Goal: Transaction & Acquisition: Purchase product/service

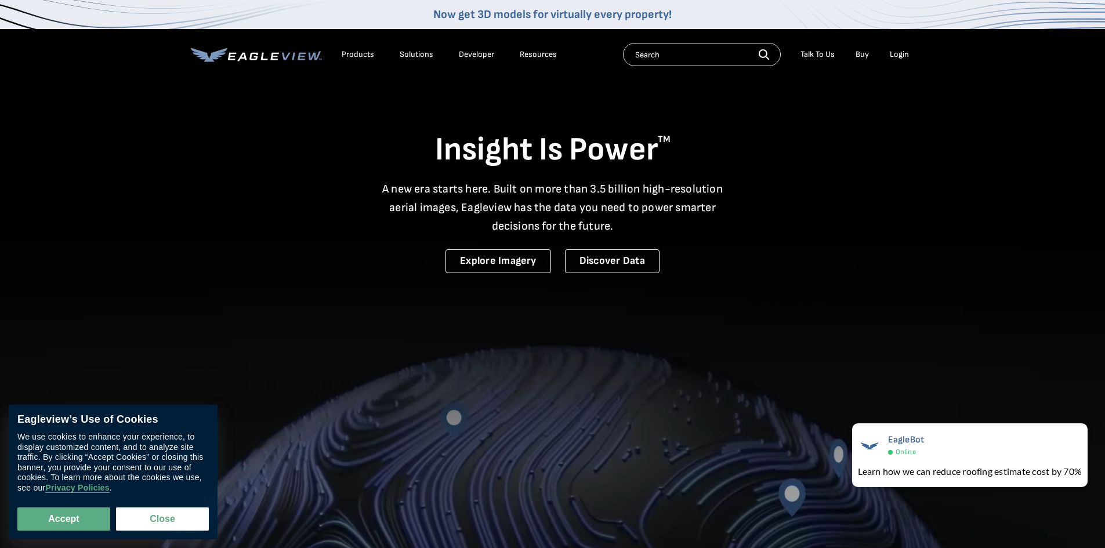
click at [543, 56] on div "Login" at bounding box center [899, 54] width 19 height 10
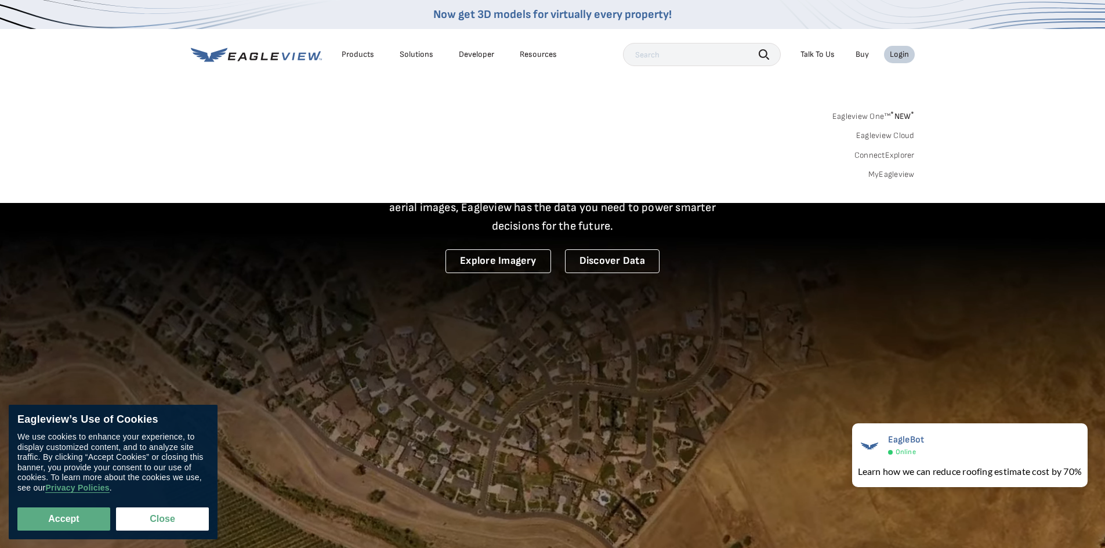
click at [543, 172] on link "MyEagleview" at bounding box center [892, 174] width 46 height 10
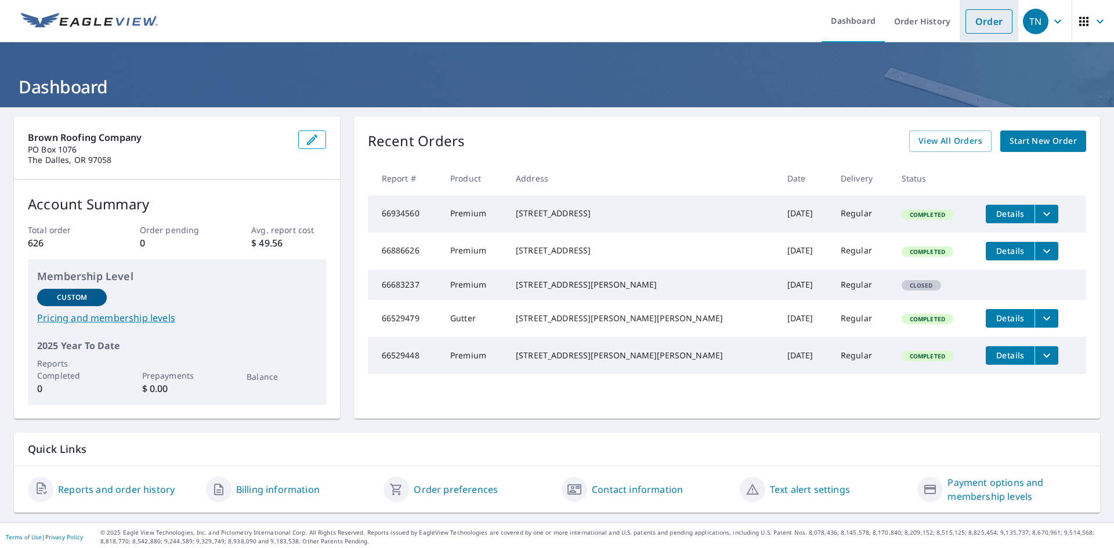
click at [983, 21] on link "Order" at bounding box center [988, 21] width 47 height 24
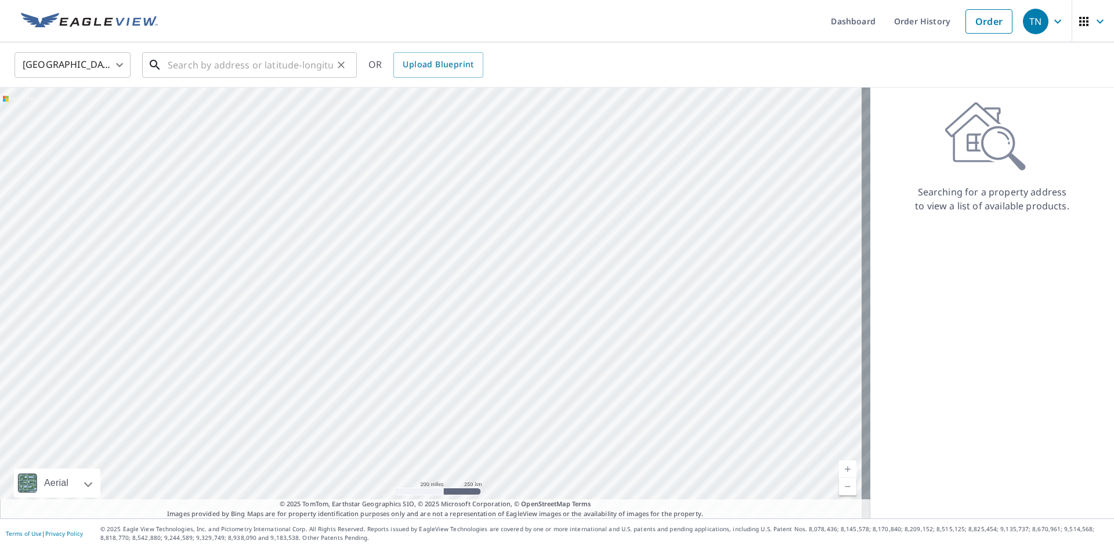
click at [186, 71] on input "text" at bounding box center [250, 65] width 165 height 32
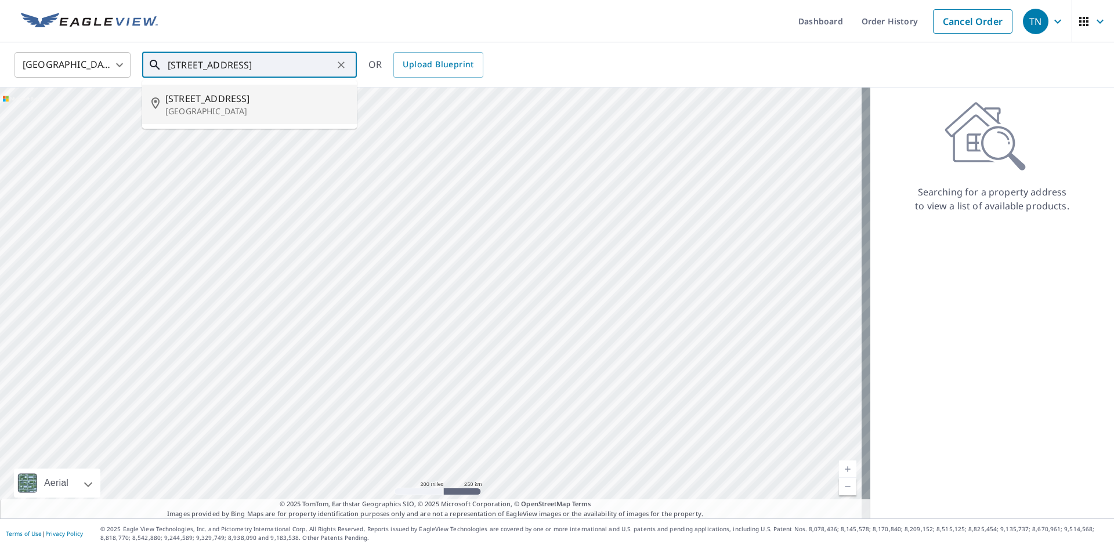
click at [236, 108] on p "Hood River, OR 97031" at bounding box center [256, 112] width 182 height 12
type input "3735 Central Vale Dr Hood River, OR 97031"
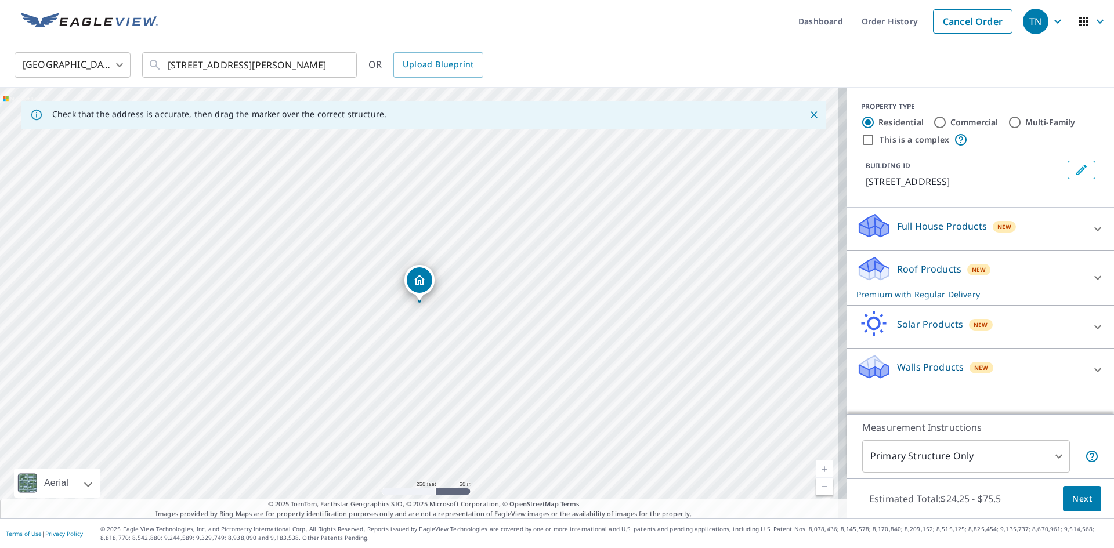
click at [936, 276] on div "Roof Products New Premium with Regular Delivery" at bounding box center [969, 277] width 227 height 45
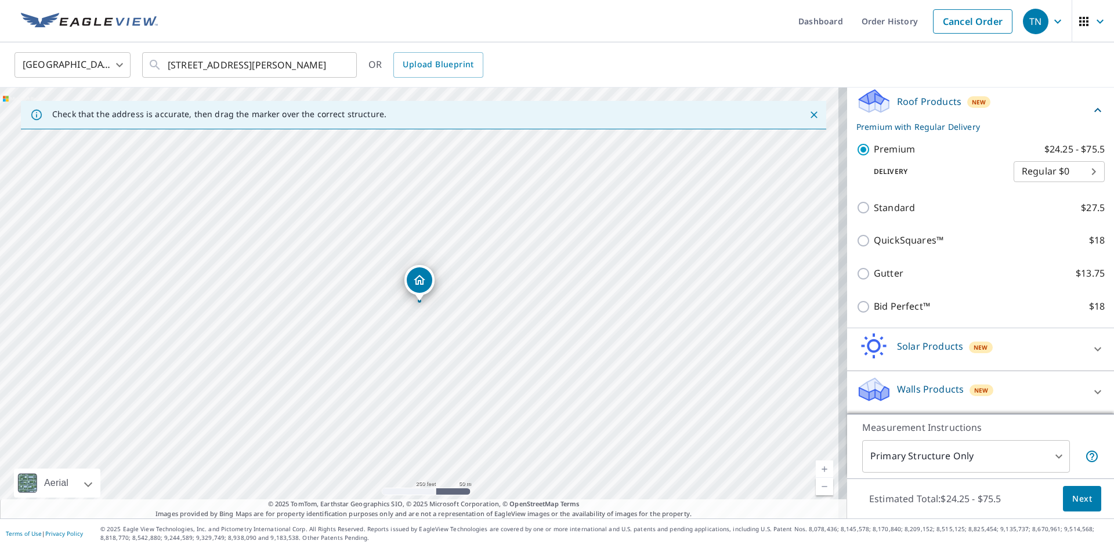
scroll to position [182, 0]
click at [1072, 501] on span "Next" at bounding box center [1082, 499] width 20 height 15
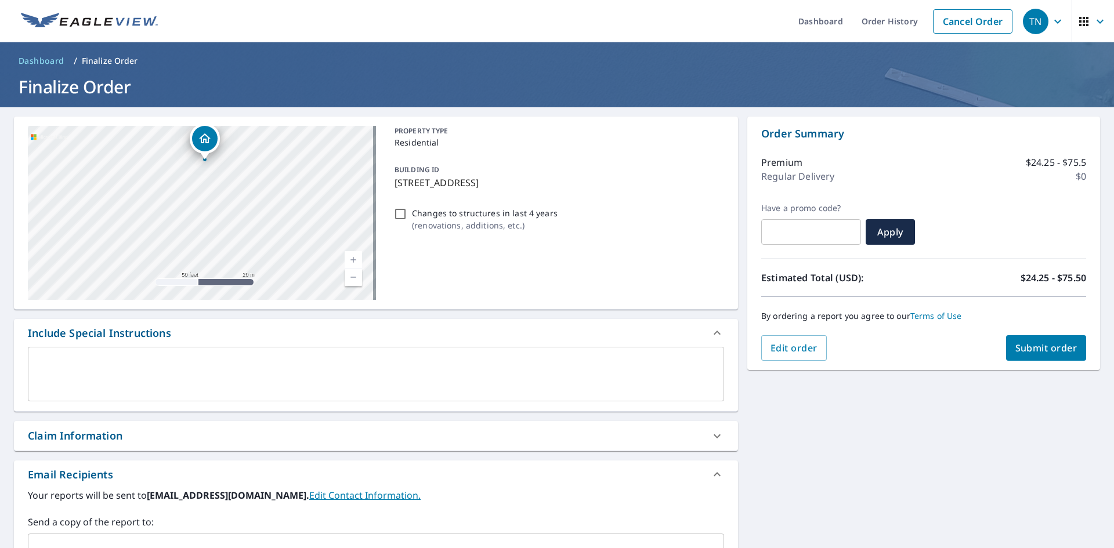
drag, startPoint x: 210, startPoint y: 179, endPoint x: 211, endPoint y: 168, distance: 11.1
click at [211, 168] on div "3735 Central Vale Dr Hood River, OR 97031" at bounding box center [202, 213] width 348 height 174
drag, startPoint x: 205, startPoint y: 143, endPoint x: 235, endPoint y: 200, distance: 64.1
click at [235, 200] on icon "Dropped pin, building 1, Residential property, 3735 Central Vale Dr Hood River,…" at bounding box center [234, 196] width 14 height 14
checkbox input "true"
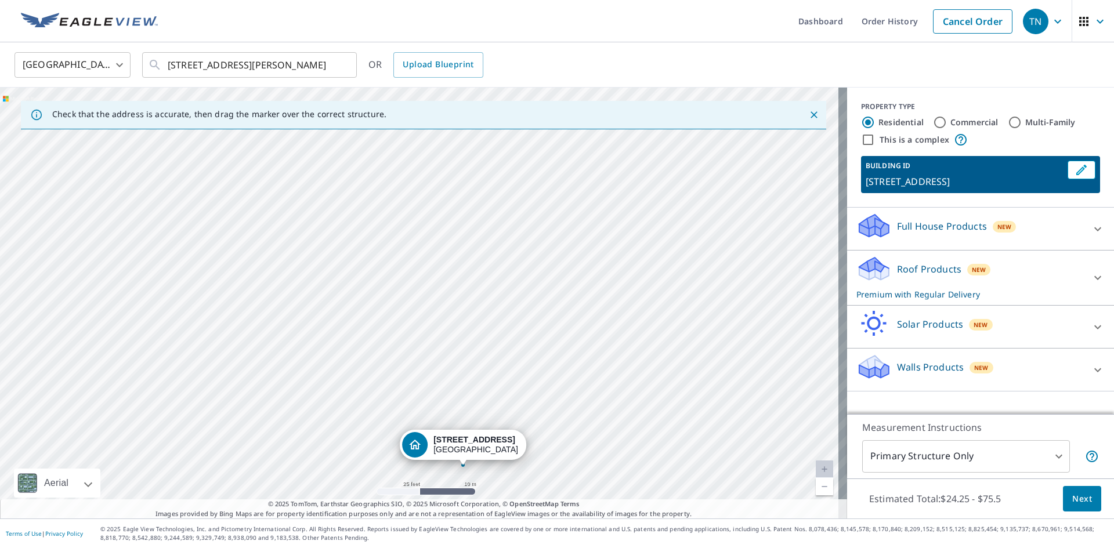
drag, startPoint x: 345, startPoint y: 303, endPoint x: 461, endPoint y: 446, distance: 183.6
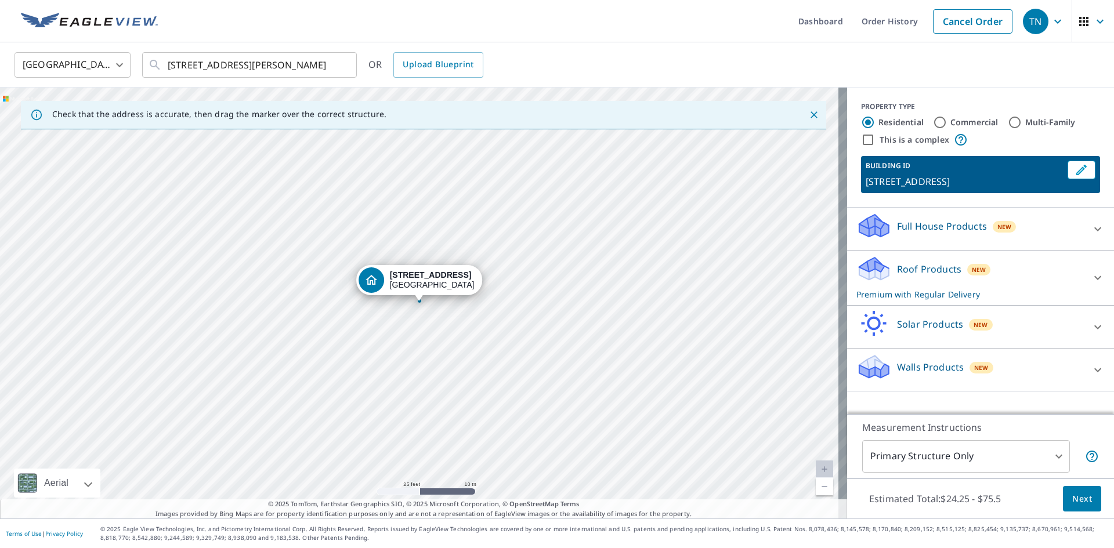
click at [1073, 500] on span "Next" at bounding box center [1082, 499] width 20 height 15
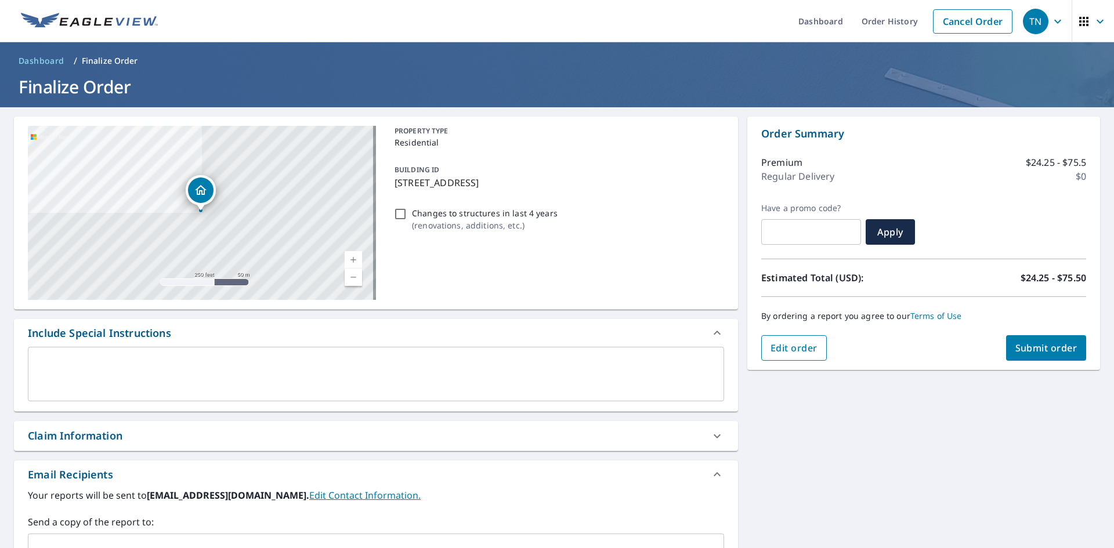
click at [771, 346] on span "Edit order" at bounding box center [794, 348] width 47 height 13
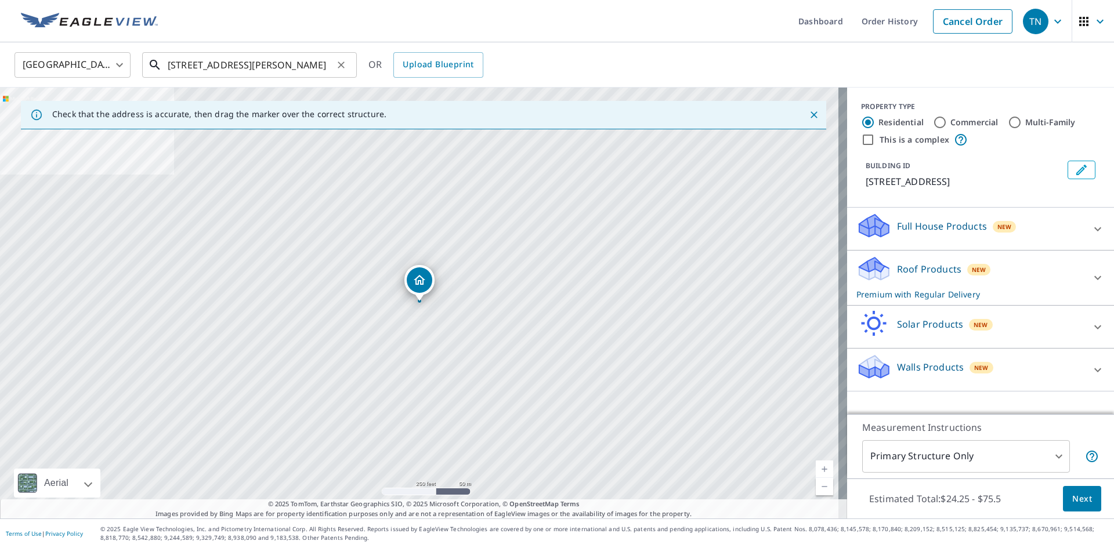
click at [187, 66] on input "3735 Central Vale Dr Hood River, OR 97031" at bounding box center [250, 65] width 165 height 32
click at [1079, 499] on span "Next" at bounding box center [1082, 499] width 20 height 15
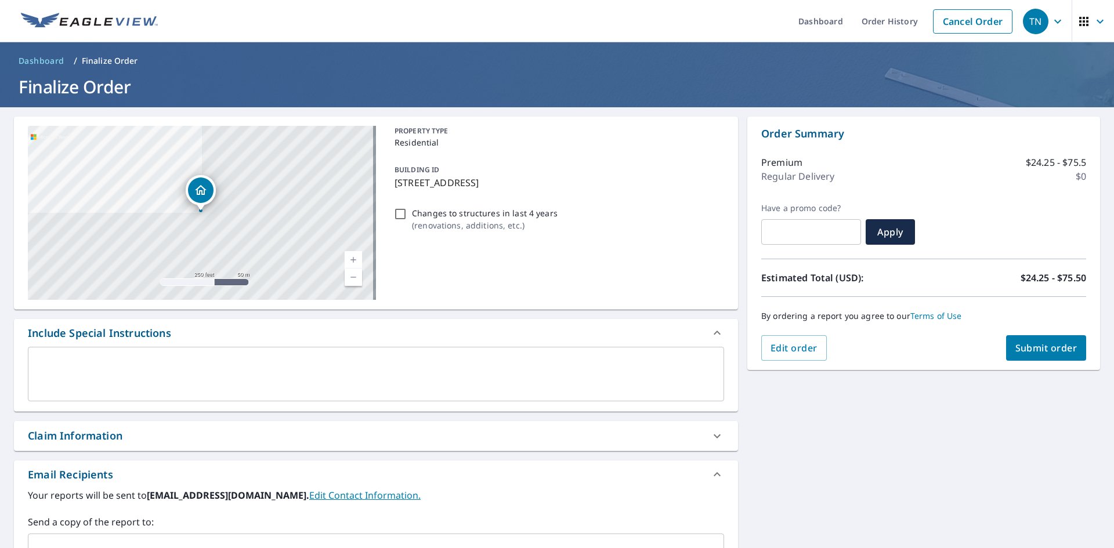
click at [1015, 343] on span "Submit order" at bounding box center [1046, 348] width 62 height 13
checkbox input "true"
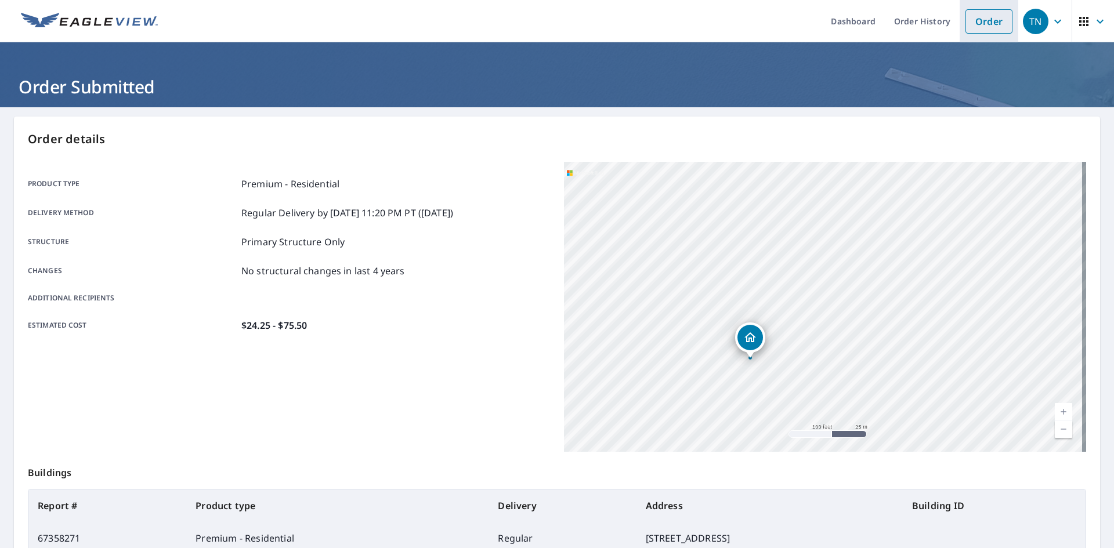
click at [975, 23] on link "Order" at bounding box center [988, 21] width 47 height 24
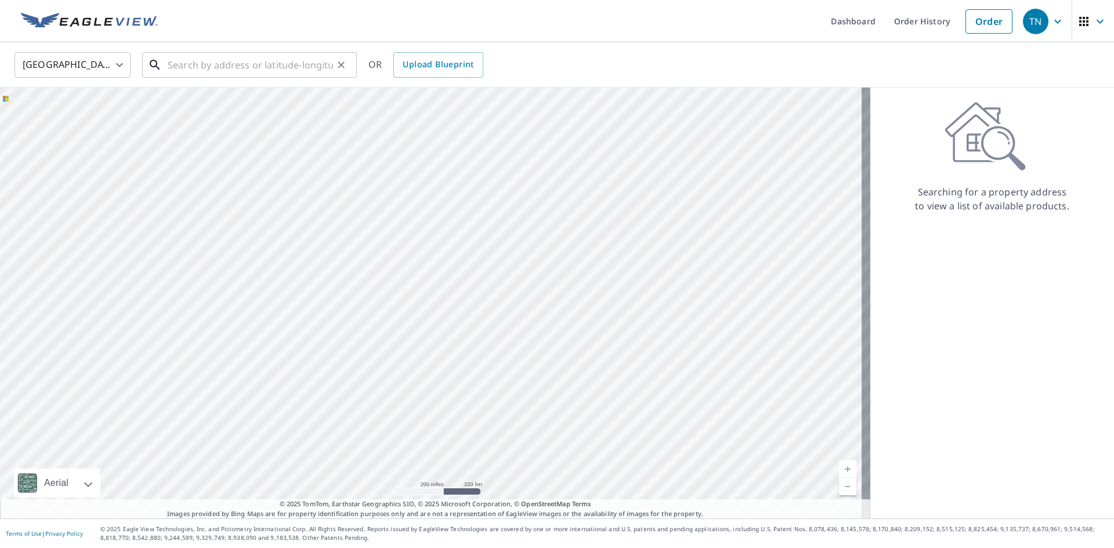
click at [215, 66] on input "text" at bounding box center [250, 65] width 165 height 32
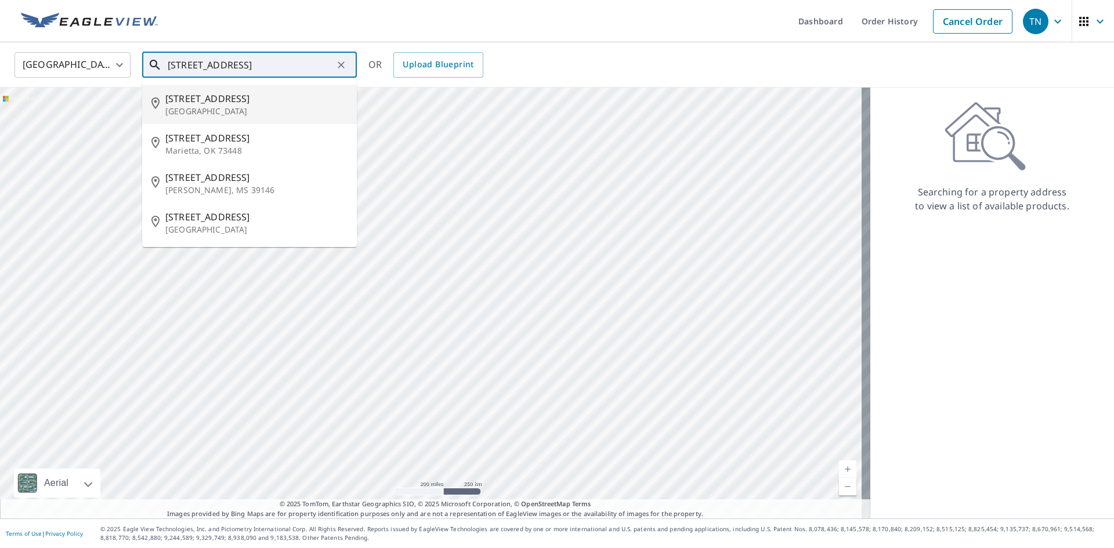
click at [291, 106] on p "Hood River, OR 97031" at bounding box center [256, 112] width 182 height 12
type input "3940 Willow Flat Rd Hood River, OR 97031"
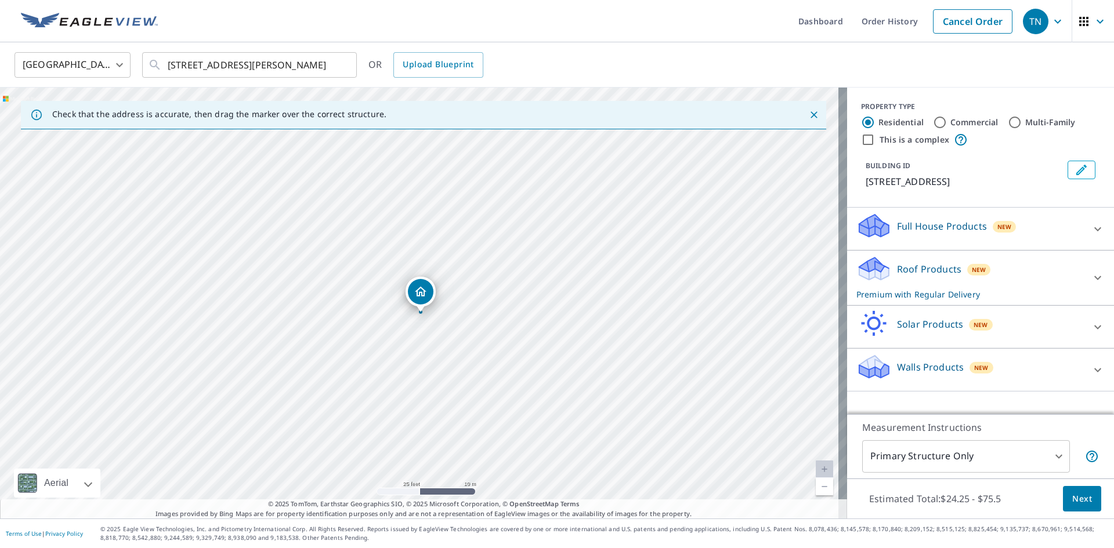
drag, startPoint x: 408, startPoint y: 278, endPoint x: 419, endPoint y: 291, distance: 16.9
click at [910, 273] on p "Roof Products" at bounding box center [929, 269] width 64 height 14
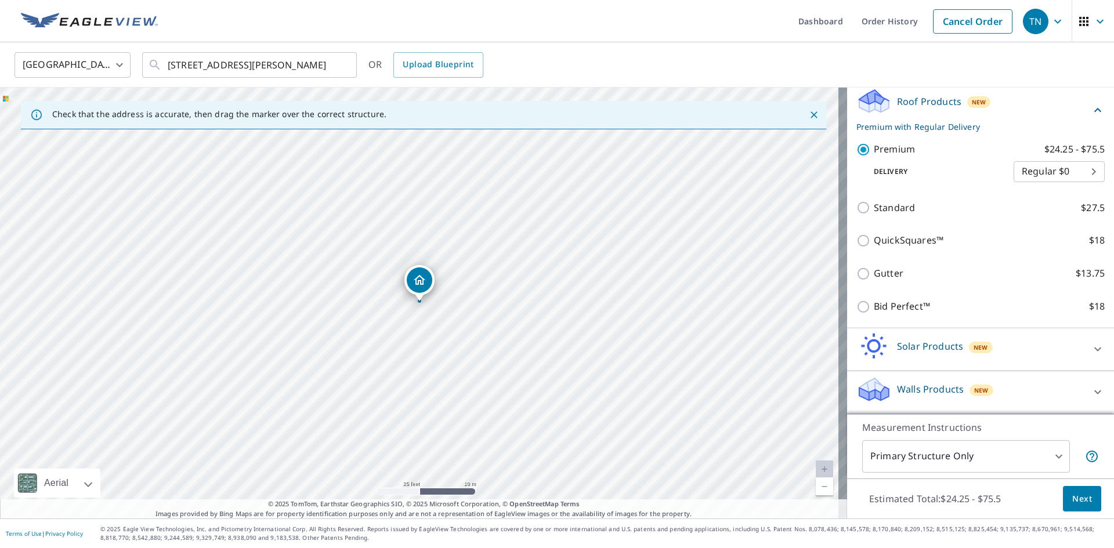
scroll to position [182, 0]
click at [1077, 498] on span "Next" at bounding box center [1082, 499] width 20 height 15
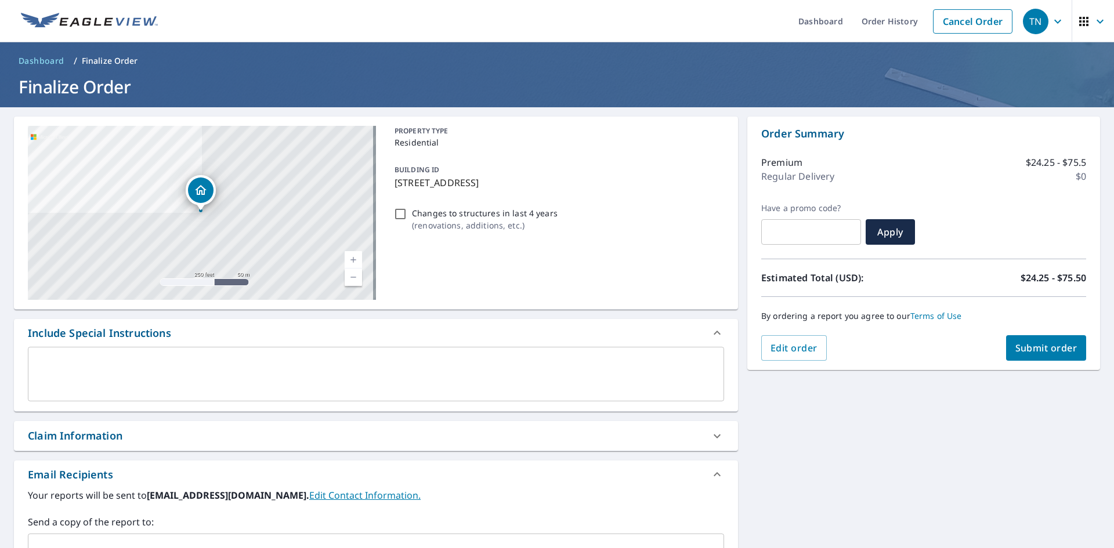
click at [1032, 345] on span "Submit order" at bounding box center [1046, 348] width 62 height 13
checkbox input "true"
